Goal: Task Accomplishment & Management: Manage account settings

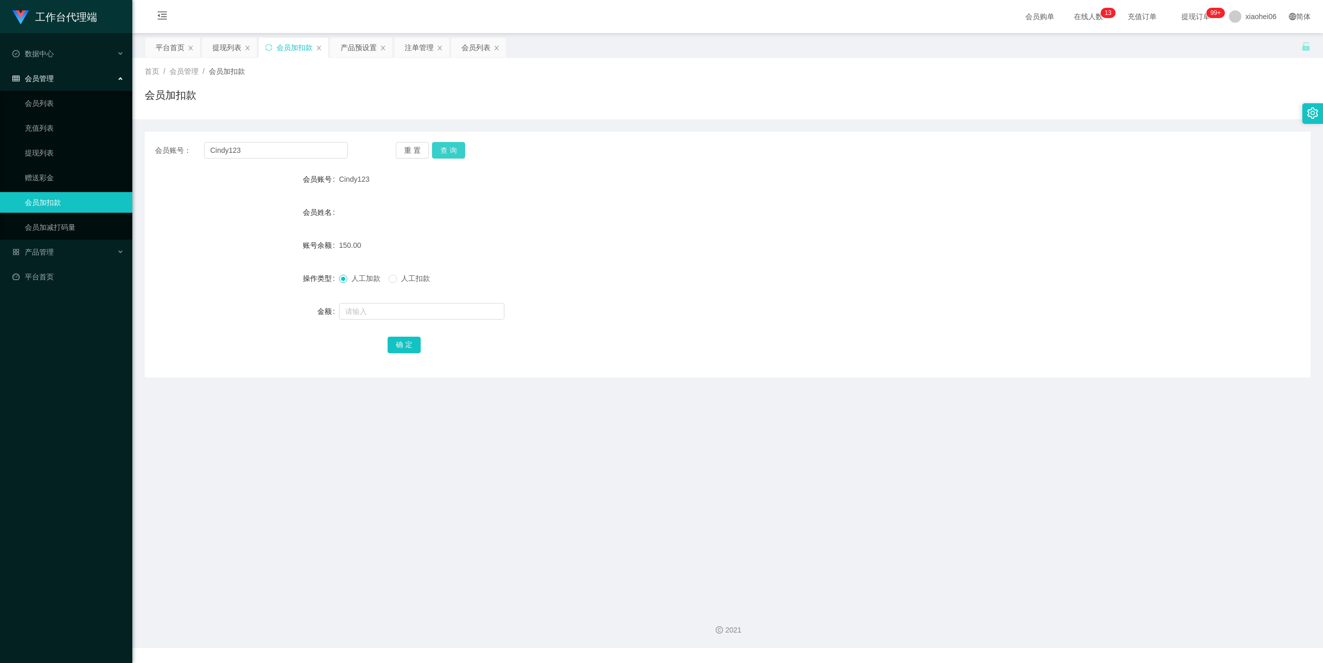
drag, startPoint x: 445, startPoint y: 144, endPoint x: 449, endPoint y: 168, distance: 25.1
click at [445, 144] on button "查 询" at bounding box center [448, 150] width 33 height 17
click at [420, 279] on span "人工扣款" at bounding box center [415, 278] width 37 height 8
click at [408, 313] on input "text" at bounding box center [421, 311] width 165 height 17
type input "50"
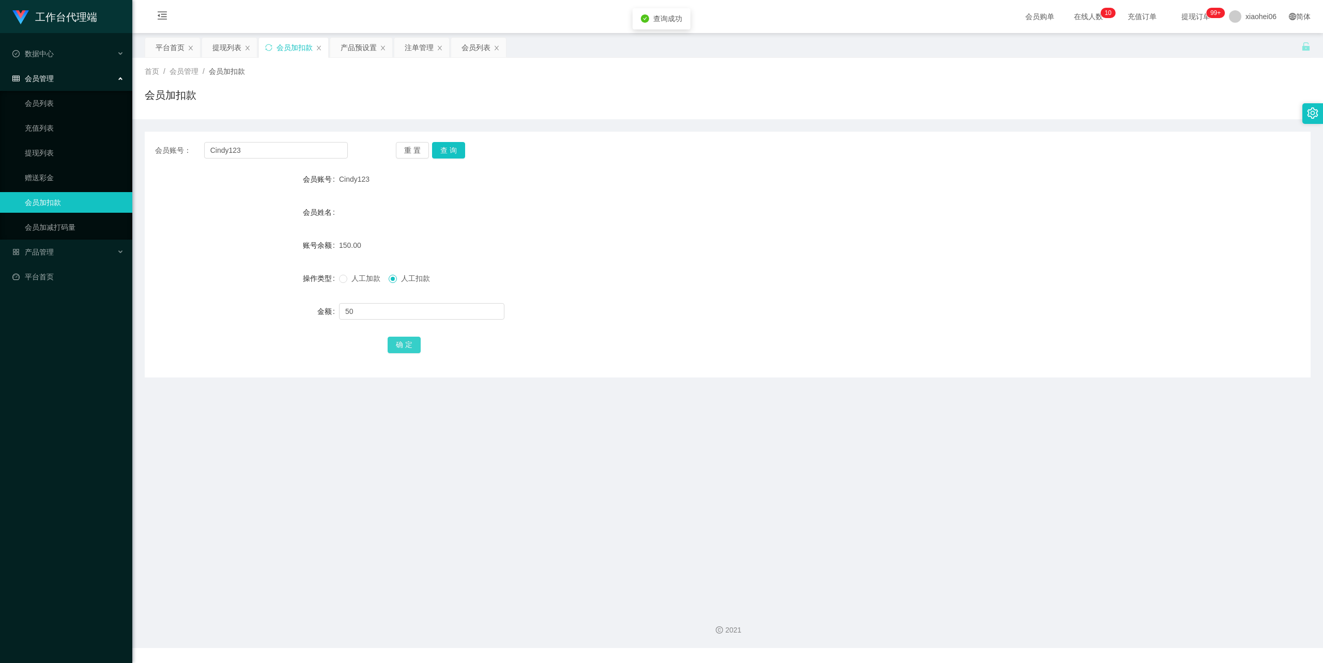
drag, startPoint x: 410, startPoint y: 346, endPoint x: 439, endPoint y: 304, distance: 50.8
click at [409, 346] on button "确 定" at bounding box center [404, 345] width 33 height 17
drag, startPoint x: 766, startPoint y: 199, endPoint x: 771, endPoint y: 199, distance: 5.7
click at [771, 199] on form "会员账号 Cindy123 会员姓名 账号余额 100.00 操作类型 人工加款 人工扣款 金额 确 定" at bounding box center [728, 262] width 1166 height 186
drag, startPoint x: 279, startPoint y: 152, endPoint x: 47, endPoint y: 169, distance: 233.2
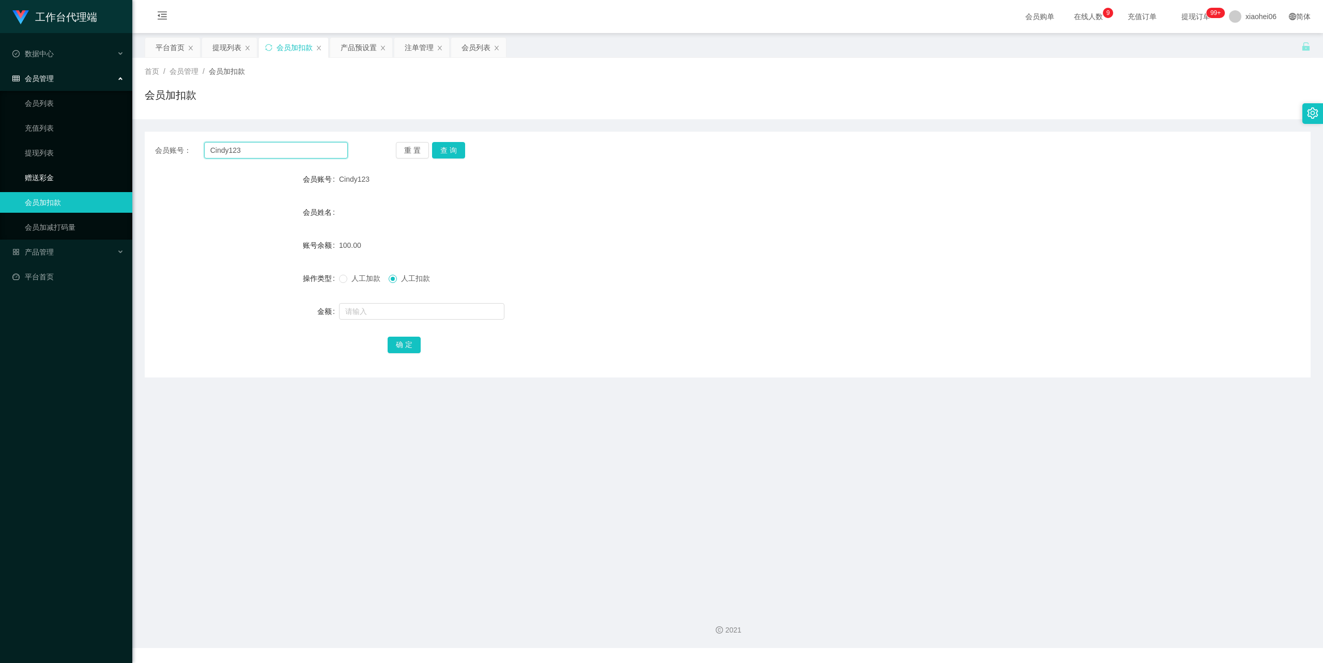
click at [47, 169] on section "工作台代理端 数据中心 会员管理 会员列表 充值列表 提现列表 赠送彩金 会员加扣款 会员加减打码量 产品管理 开奖记录 注单管理 产品列表 即时注单 产品预…" at bounding box center [661, 324] width 1323 height 648
paste input "80748201"
type input "80748201"
drag, startPoint x: 453, startPoint y: 149, endPoint x: 439, endPoint y: 156, distance: 15.7
click at [453, 149] on button "查 询" at bounding box center [448, 150] width 33 height 17
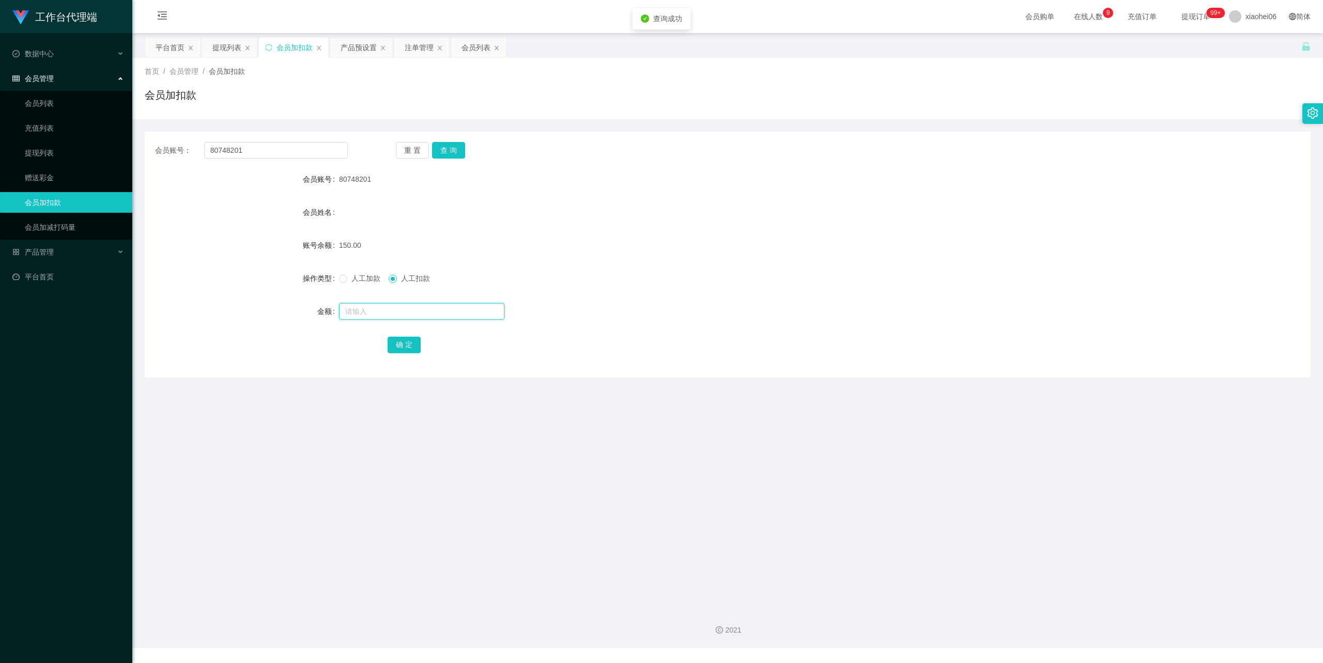
click at [405, 313] on input "text" at bounding box center [421, 311] width 165 height 17
type input "50"
click at [406, 347] on button "确 定" at bounding box center [404, 345] width 33 height 17
